Goal: Task Accomplishment & Management: Manage account settings

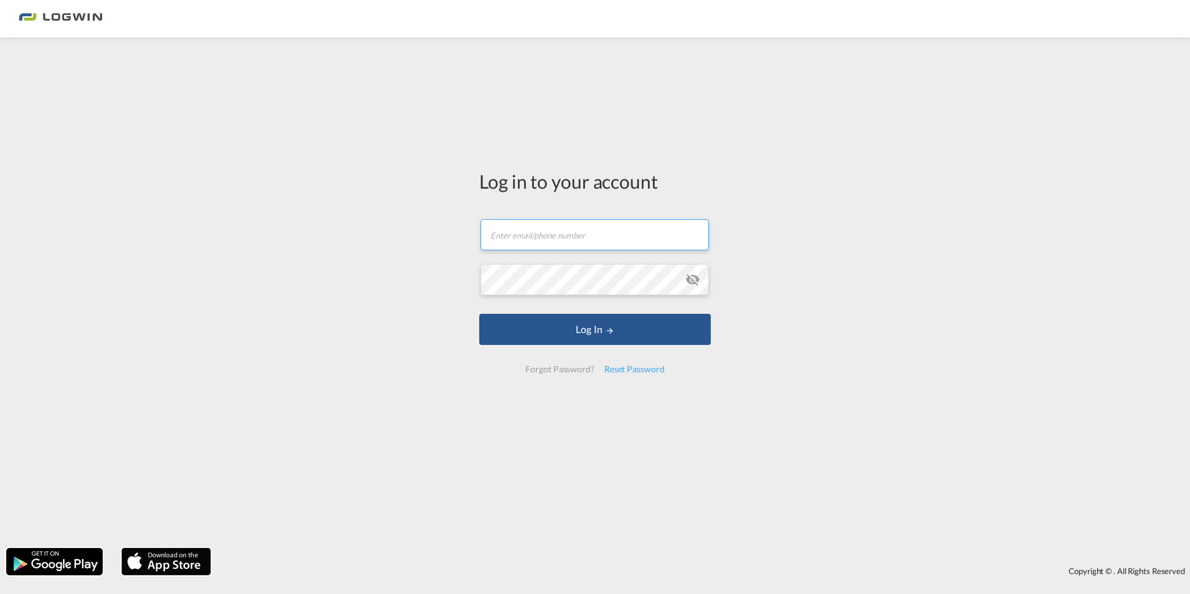
click at [515, 236] on input "text" at bounding box center [595, 234] width 228 height 31
type input "usobottka"
